Goal: Task Accomplishment & Management: Complete application form

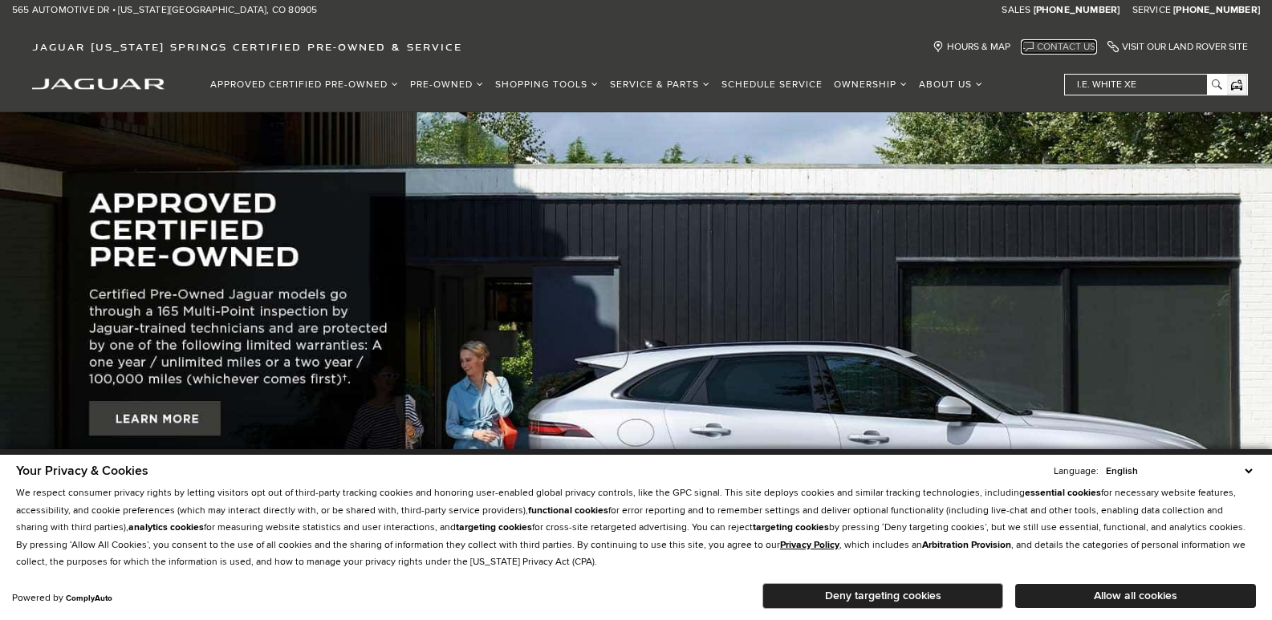
click at [1047, 51] on link "Contact Us" at bounding box center [1058, 47] width 73 height 12
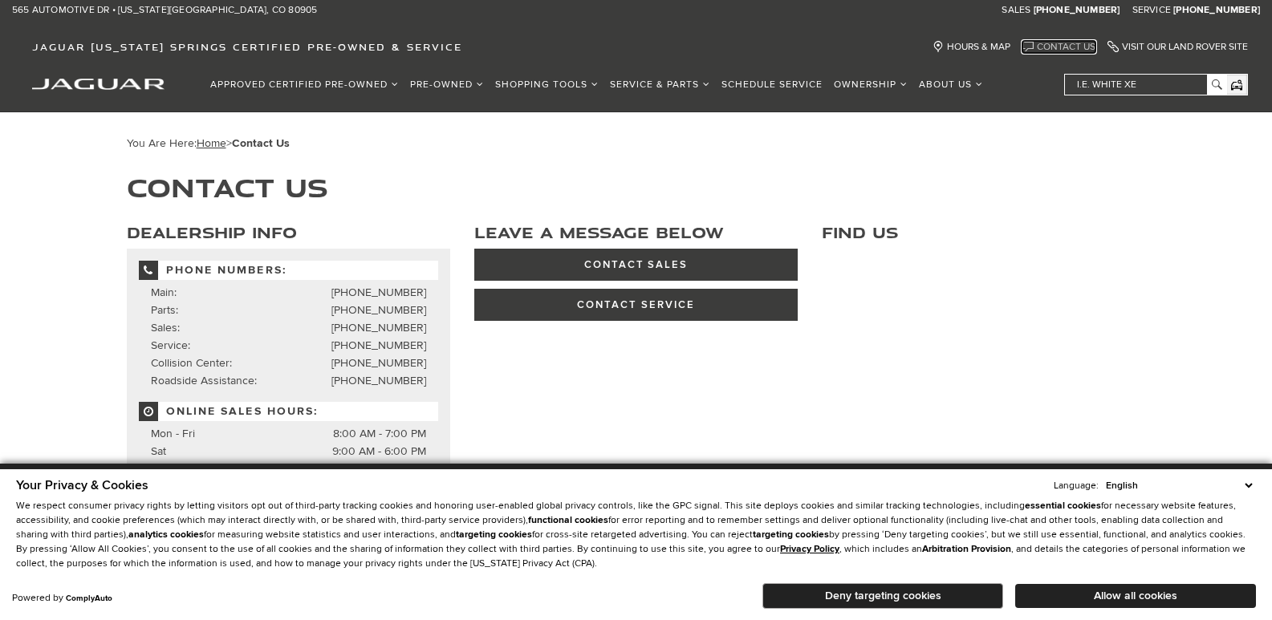
click at [1056, 47] on link "Contact Us" at bounding box center [1058, 47] width 73 height 12
click at [1161, 587] on button "Allow all cookies" at bounding box center [1135, 596] width 241 height 24
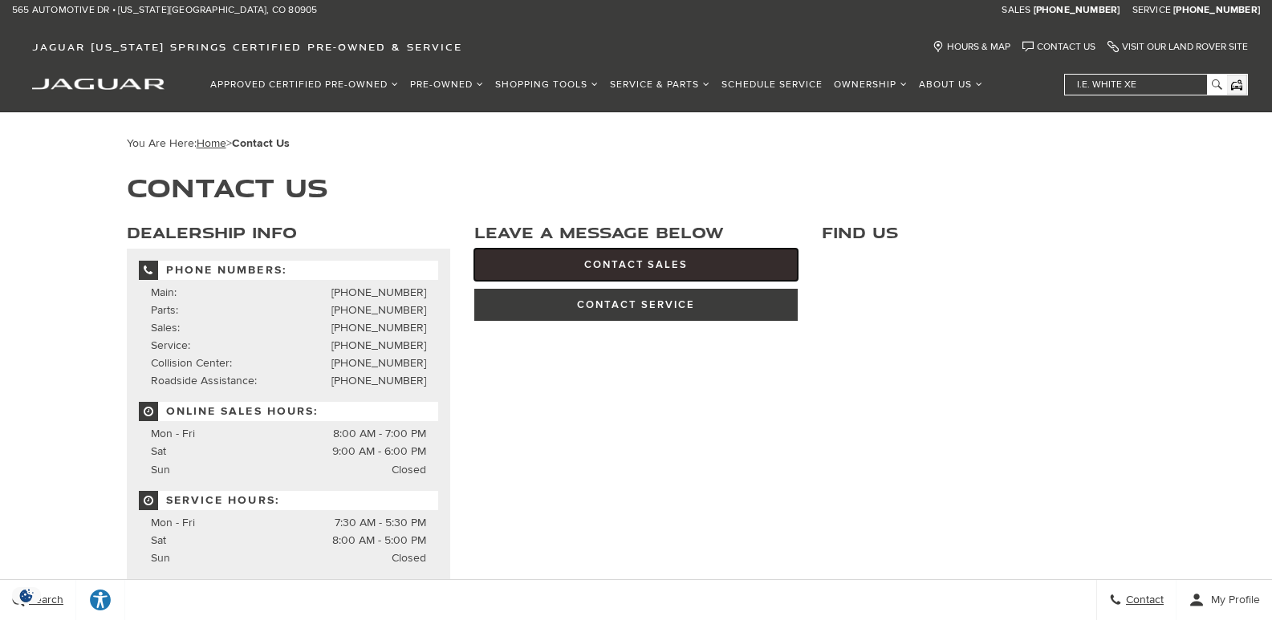
click at [672, 258] on link "Contact Sales" at bounding box center [635, 265] width 323 height 32
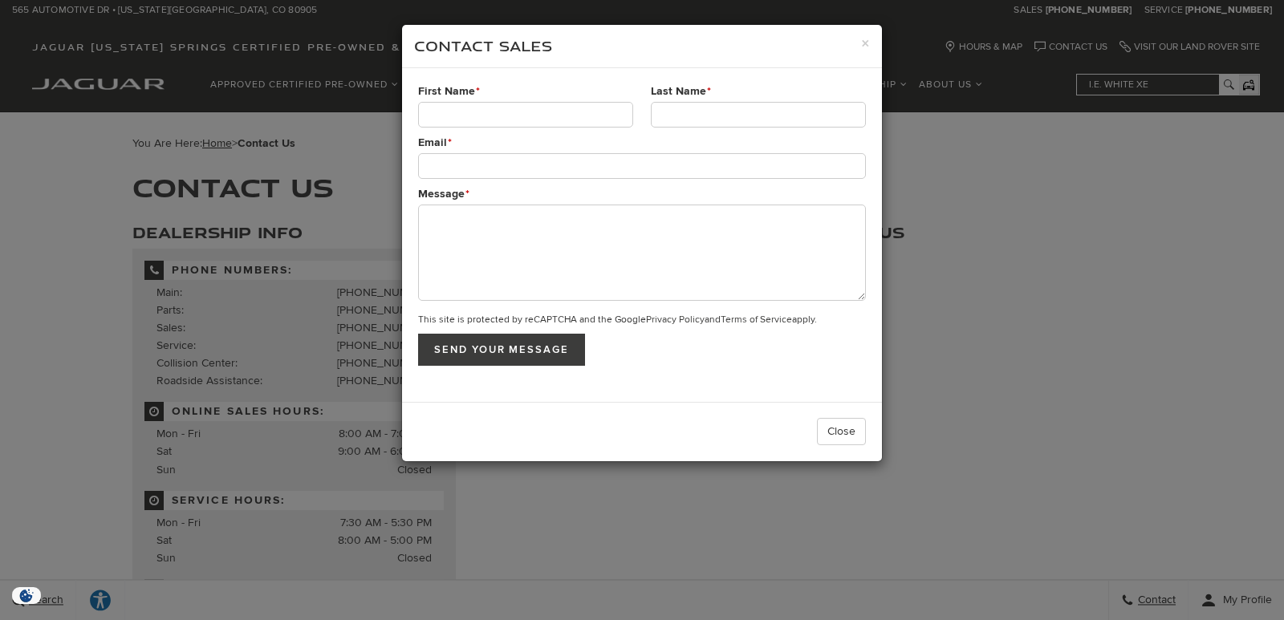
click at [556, 112] on input "First Name *" at bounding box center [525, 115] width 215 height 26
type input "[PERSON_NAME]"
type input "[EMAIL_ADDRESS][DOMAIN_NAME]"
drag, startPoint x: 547, startPoint y: 230, endPoint x: 556, endPoint y: 228, distance: 9.2
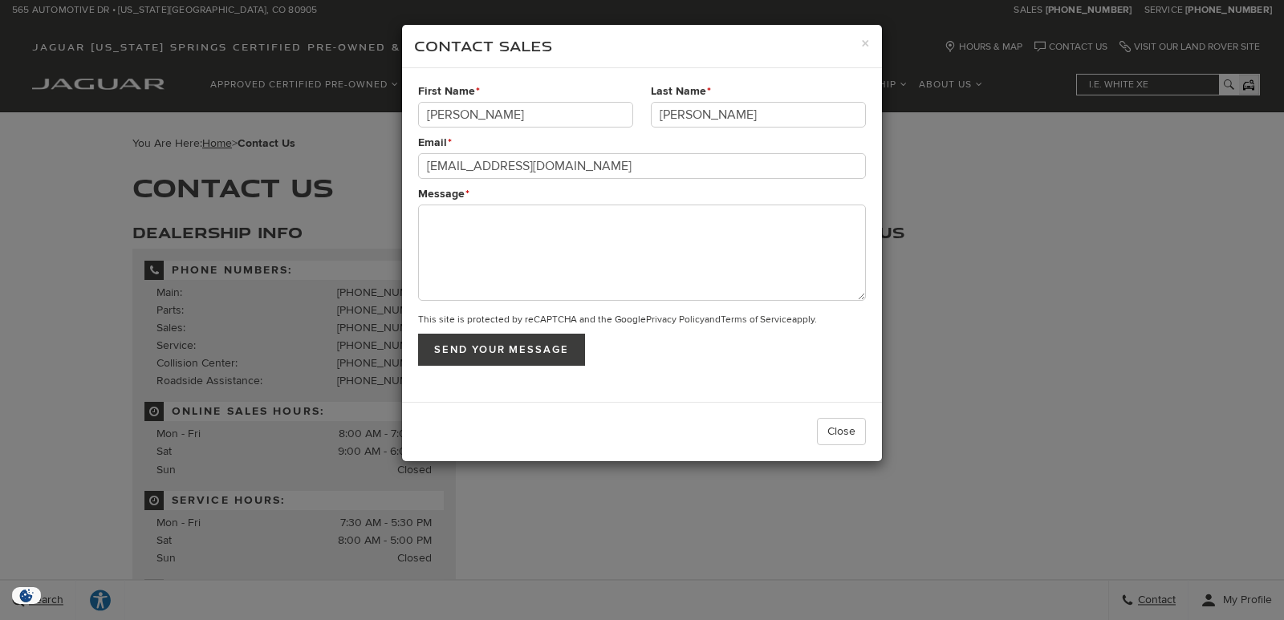
click at [556, 228] on textarea "Message *" at bounding box center [642, 253] width 448 height 96
paste textarea "Wikipedia is considered to be the World’s most significant tool for reference m…"
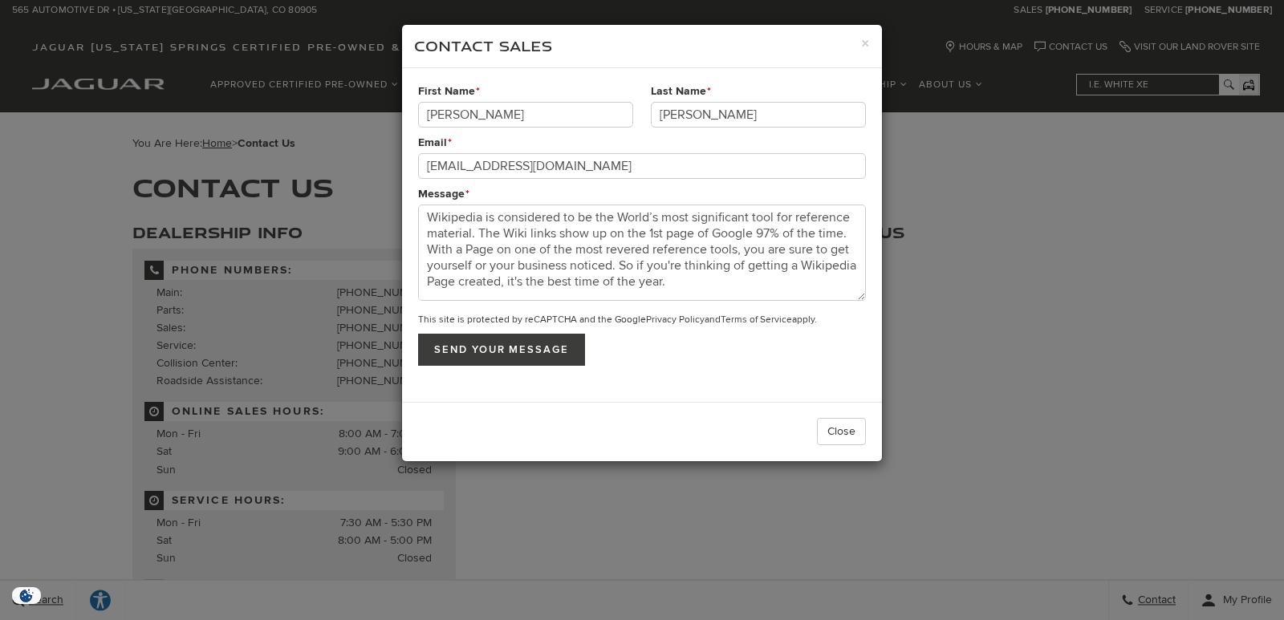
scroll to position [166, 0]
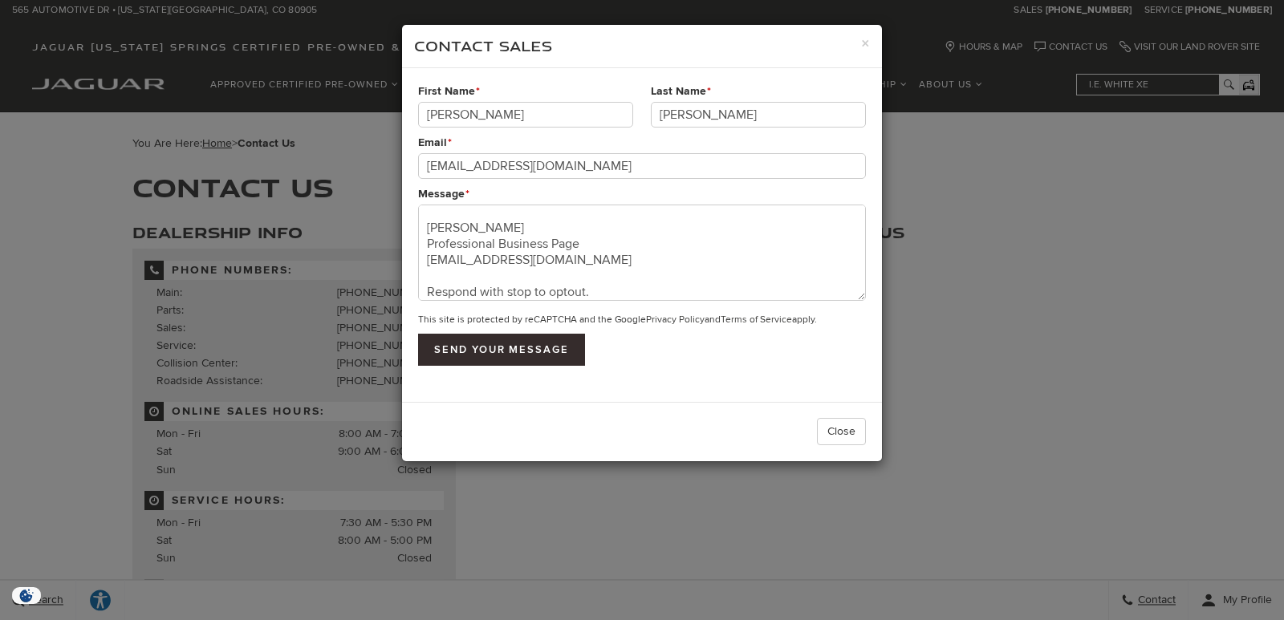
type textarea "Wikipedia is considered to be the World’s most significant tool for reference m…"
click at [551, 348] on input "Send your message" at bounding box center [501, 350] width 167 height 32
